Goal: Navigation & Orientation: Find specific page/section

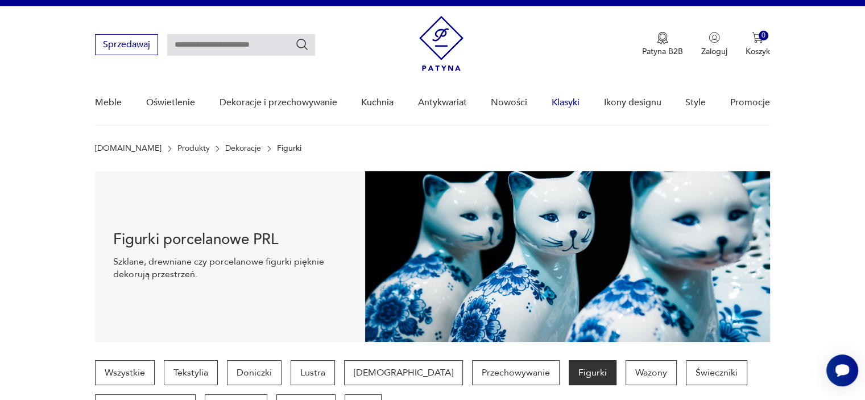
click at [573, 101] on link "Klasyki" at bounding box center [565, 103] width 28 height 44
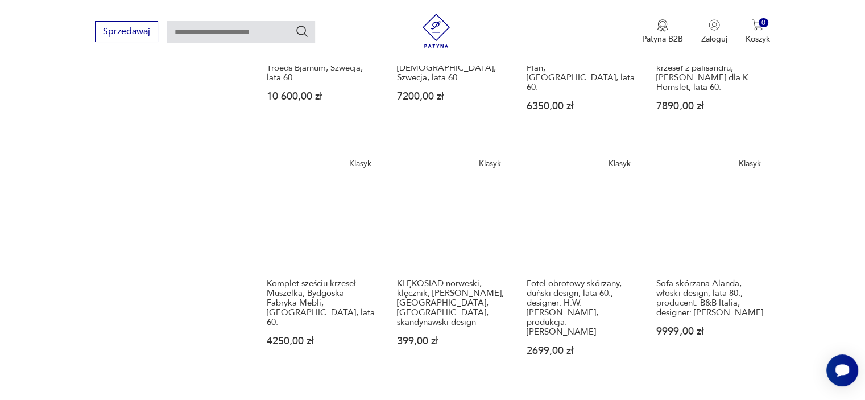
scroll to position [829, 0]
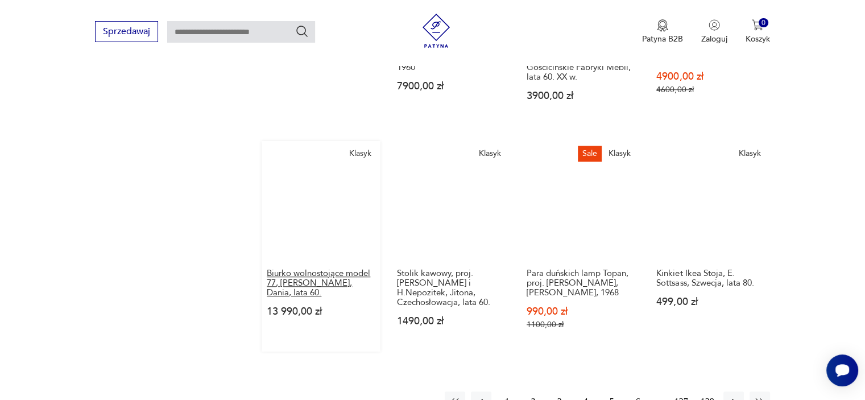
scroll to position [895, 0]
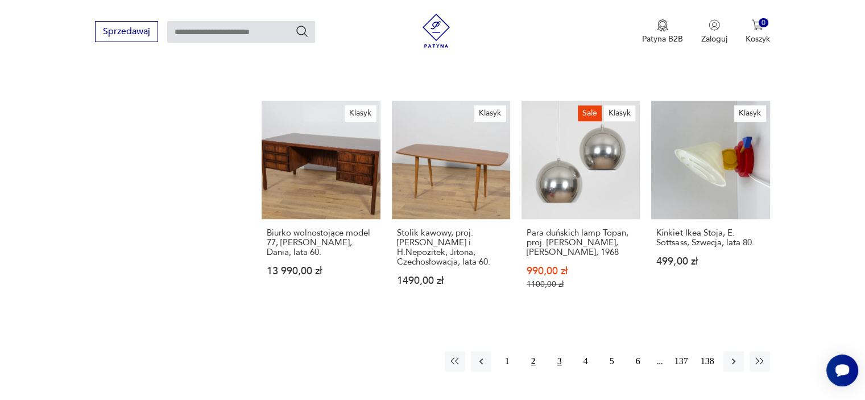
click at [562, 351] on button "3" at bounding box center [559, 361] width 20 height 20
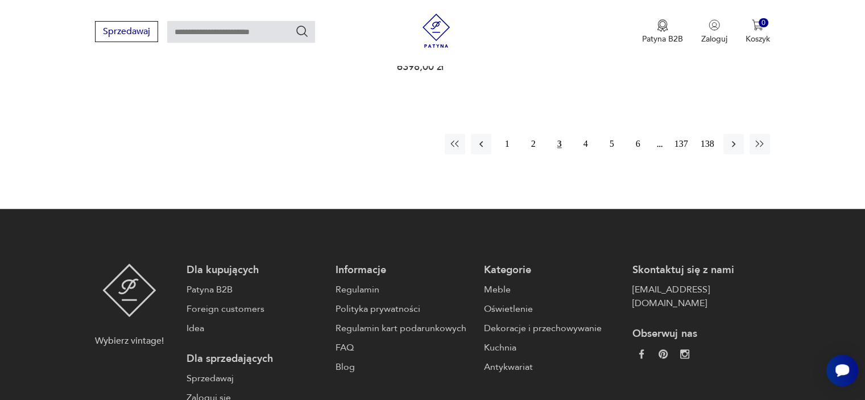
scroll to position [1123, 0]
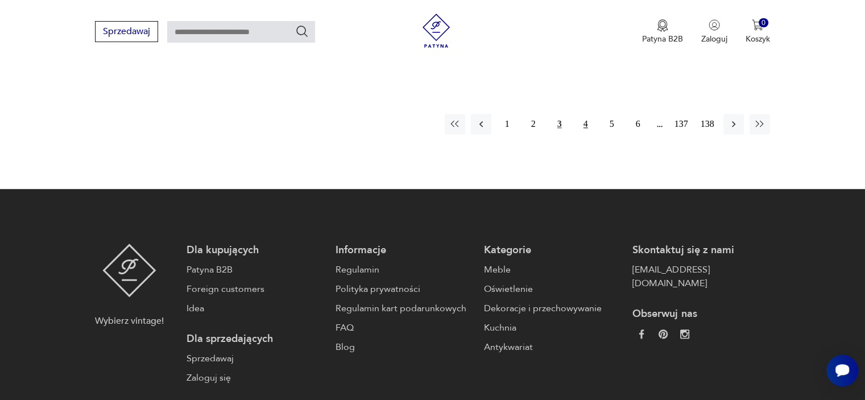
click at [589, 114] on button "4" at bounding box center [585, 124] width 20 height 20
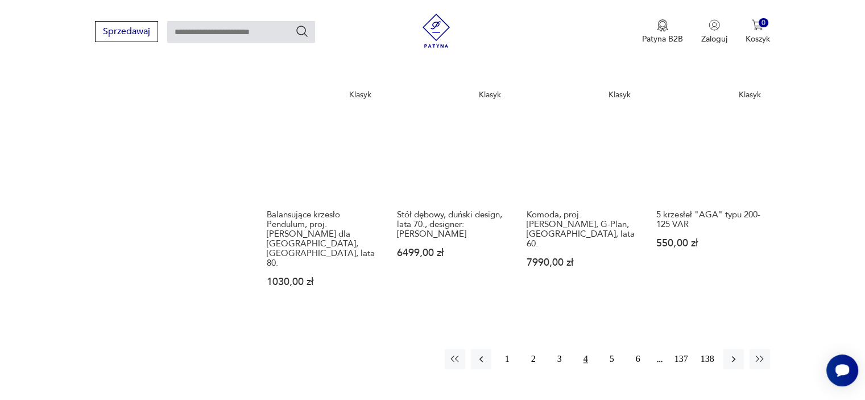
scroll to position [952, 0]
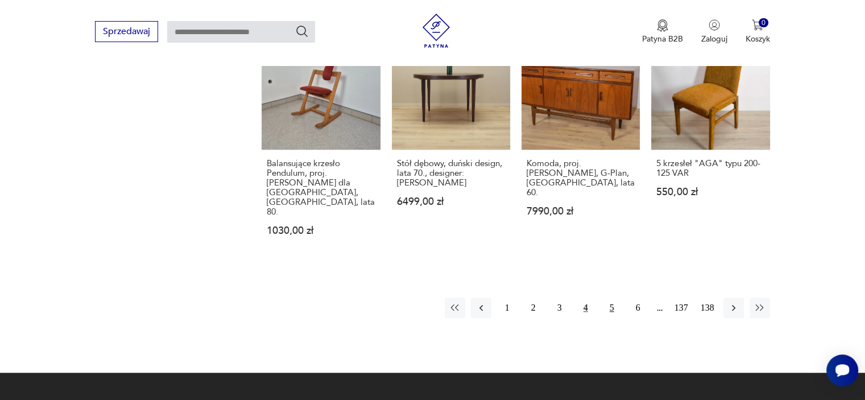
click at [607, 297] on button "5" at bounding box center [611, 307] width 20 height 20
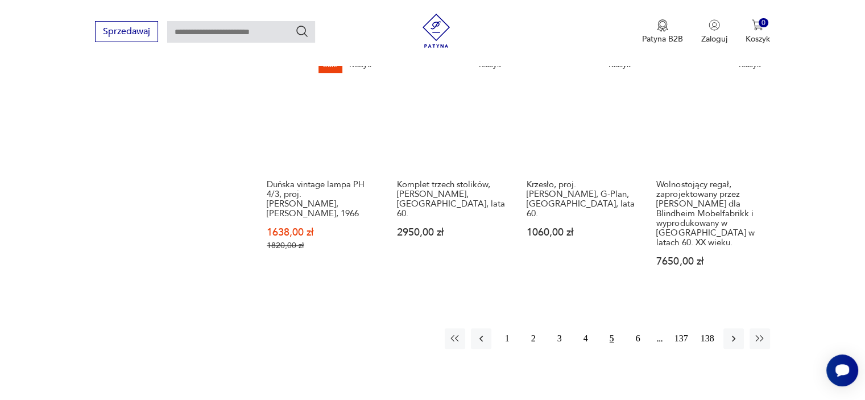
scroll to position [952, 0]
